Goal: Task Accomplishment & Management: Manage account settings

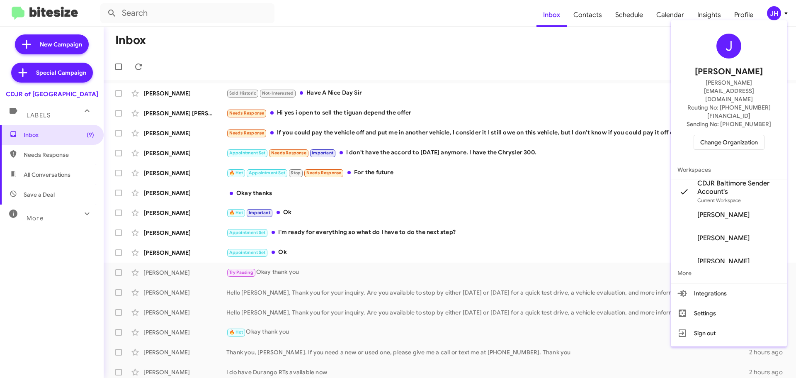
click at [646, 62] on div at bounding box center [398, 189] width 796 height 378
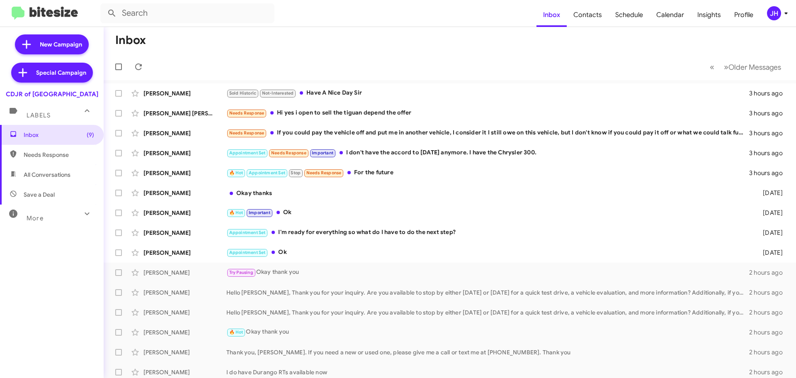
click at [773, 17] on div "JH" at bounding box center [774, 13] width 14 height 14
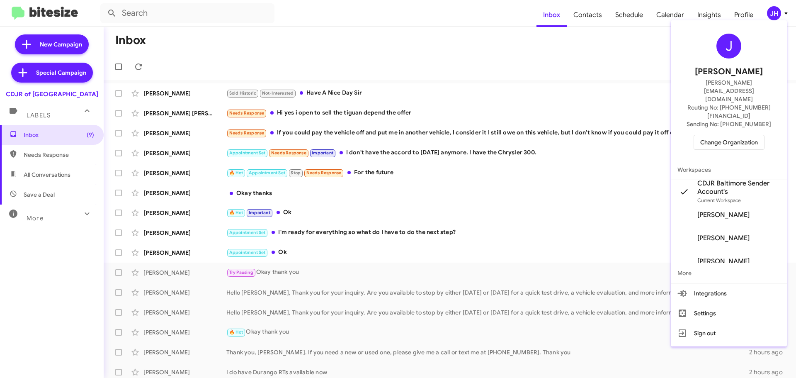
click at [727, 135] on span "Change Organization" at bounding box center [729, 142] width 58 height 14
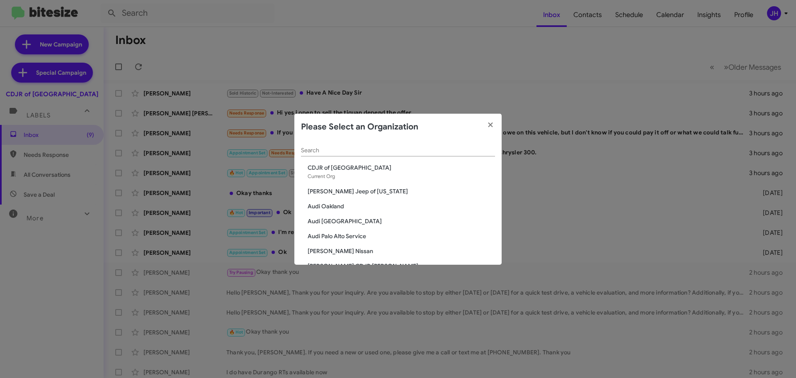
click at [326, 150] on input "Search" at bounding box center [398, 150] width 194 height 7
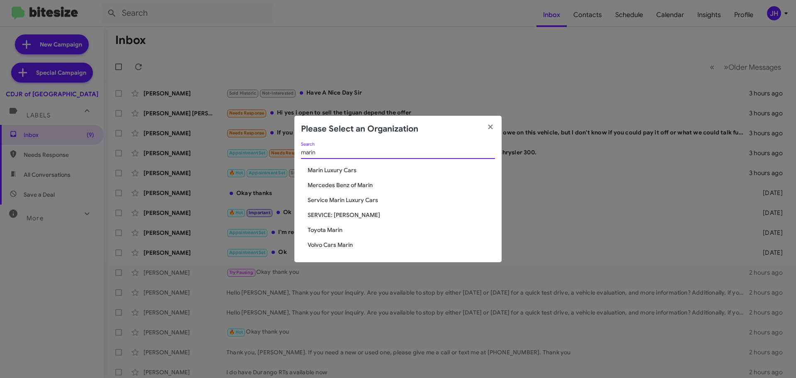
type input "marin"
click at [323, 233] on span "Toyota Marin" at bounding box center [401, 230] width 187 height 8
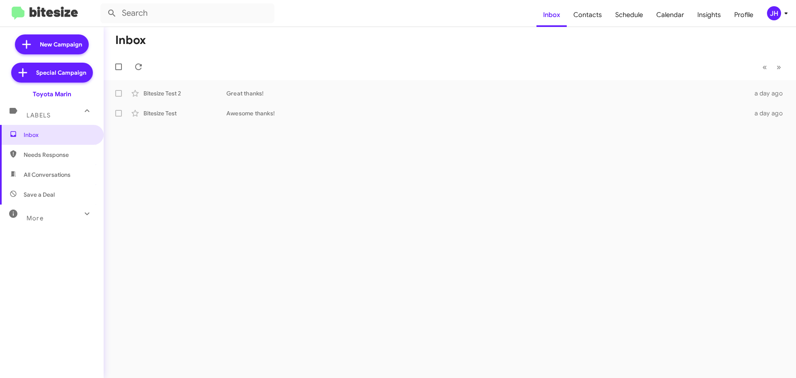
click at [773, 19] on div "JH" at bounding box center [774, 13] width 14 height 14
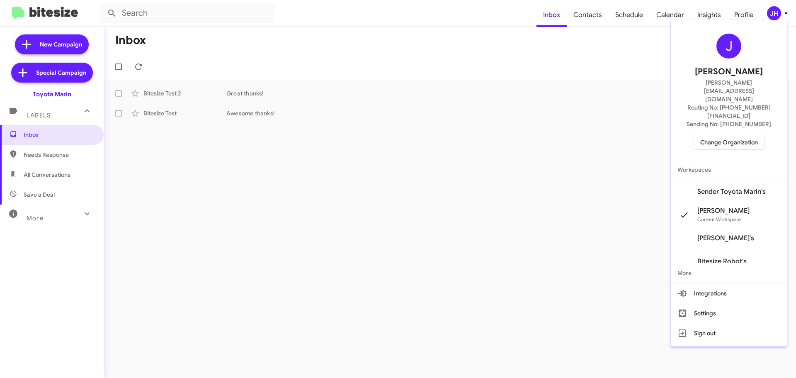
click at [727, 187] on span "Sender Toyota Marin's" at bounding box center [731, 191] width 68 height 8
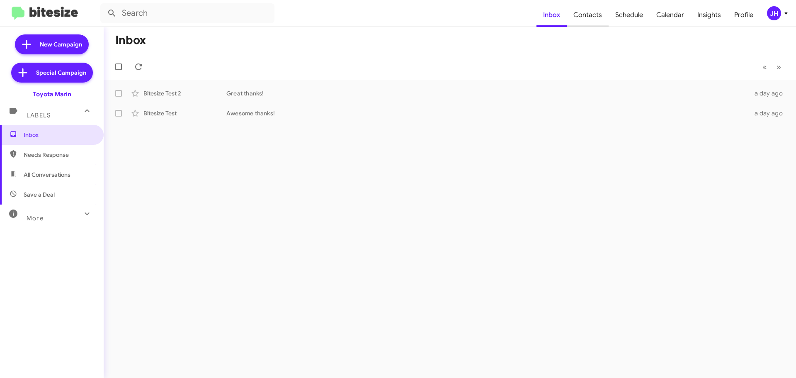
click at [596, 15] on span "Contacts" at bounding box center [588, 15] width 42 height 24
type input "in:groups"
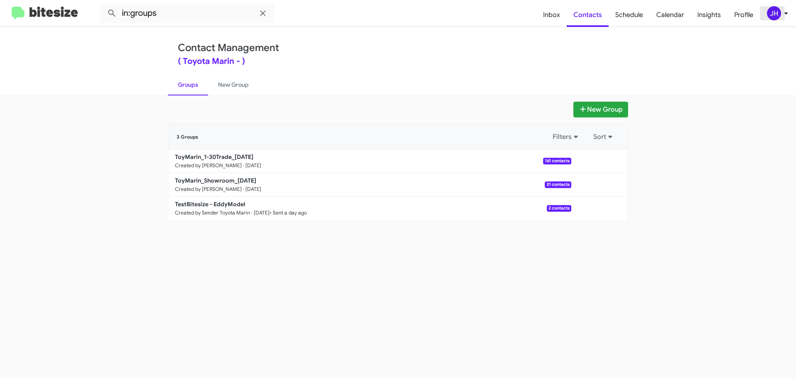
click at [782, 6] on span "JH" at bounding box center [779, 13] width 25 height 14
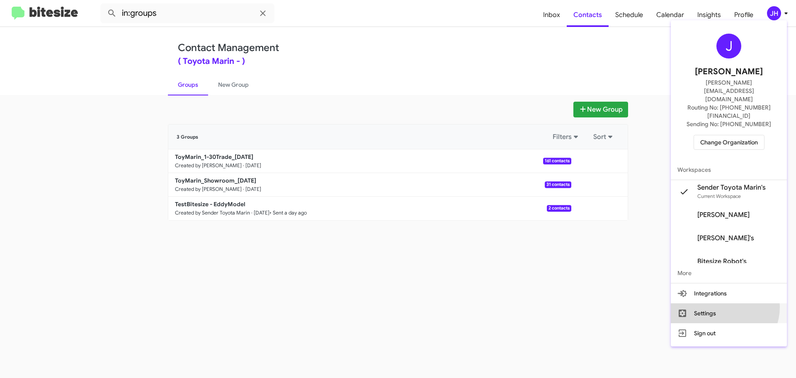
click at [730, 303] on button "Settings" at bounding box center [729, 313] width 116 height 20
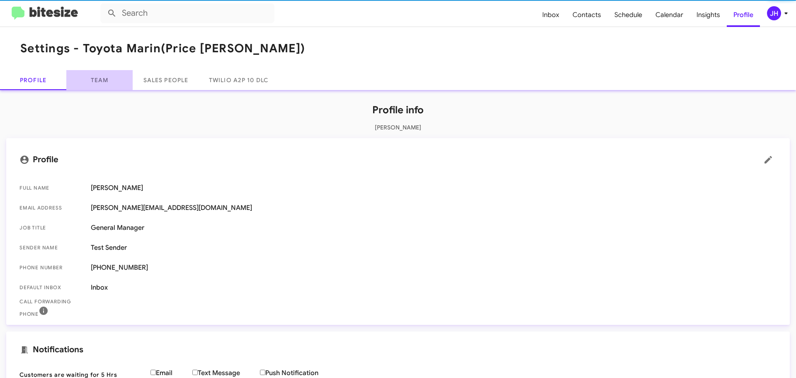
click at [99, 78] on link "Team" at bounding box center [99, 80] width 66 height 20
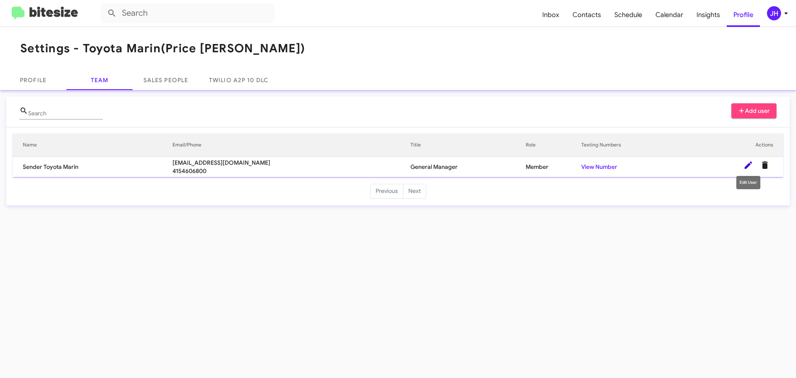
click at [749, 165] on icon at bounding box center [748, 164] width 7 height 7
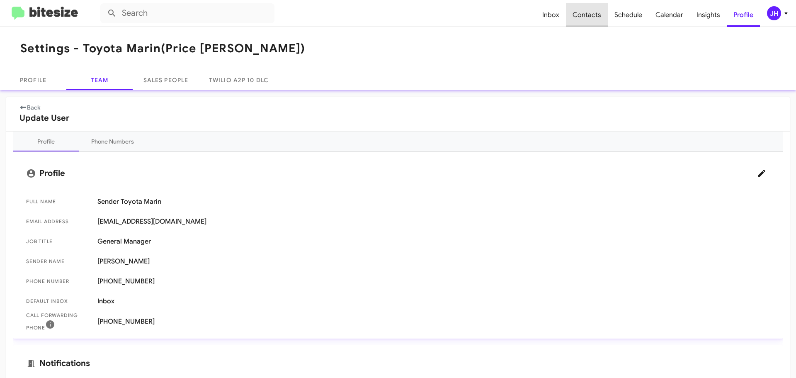
click at [591, 17] on span "Contacts" at bounding box center [587, 15] width 42 height 24
type input "in:groups"
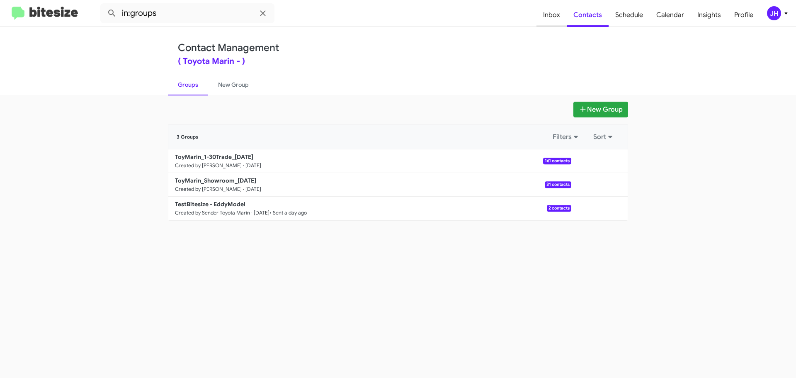
click at [543, 21] on span "Inbox" at bounding box center [552, 15] width 30 height 24
